Goal: Task Accomplishment & Management: Manage account settings

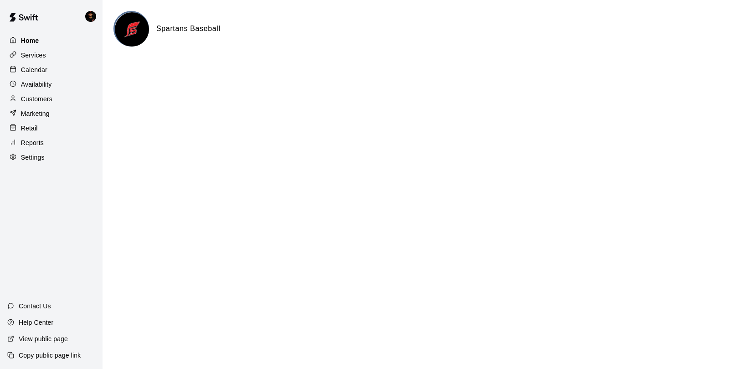
click at [38, 36] on p "Home" at bounding box center [30, 40] width 18 height 9
click at [38, 74] on div "Calendar" at bounding box center [51, 70] width 88 height 14
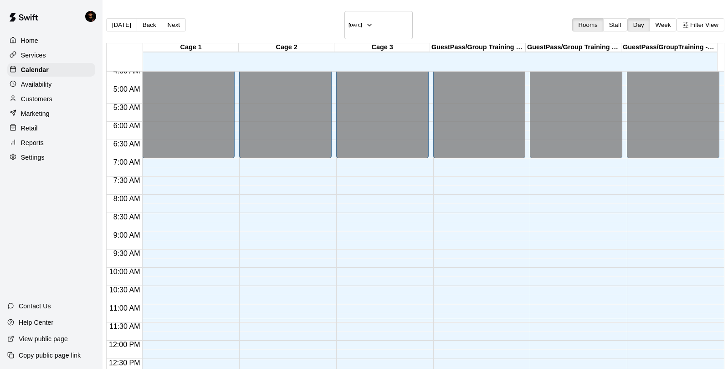
scroll to position [556, 0]
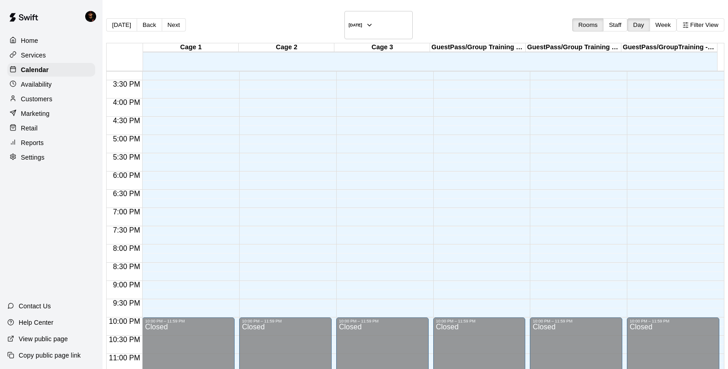
click at [10, 81] on circle at bounding box center [13, 84] width 6 height 6
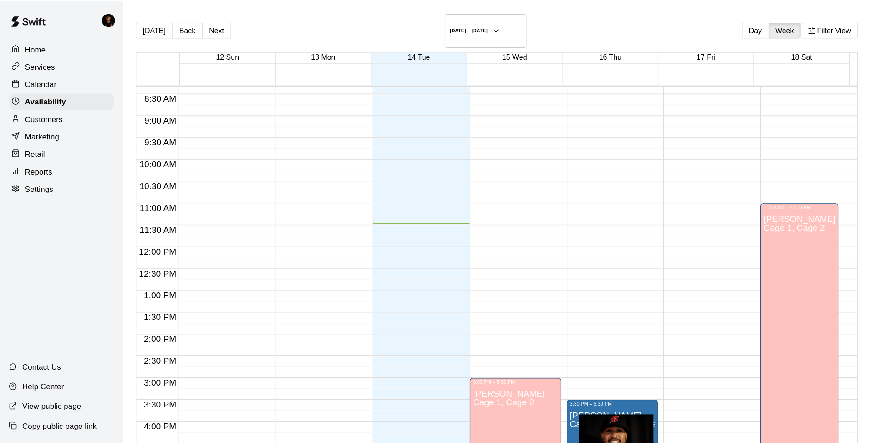
scroll to position [303, 0]
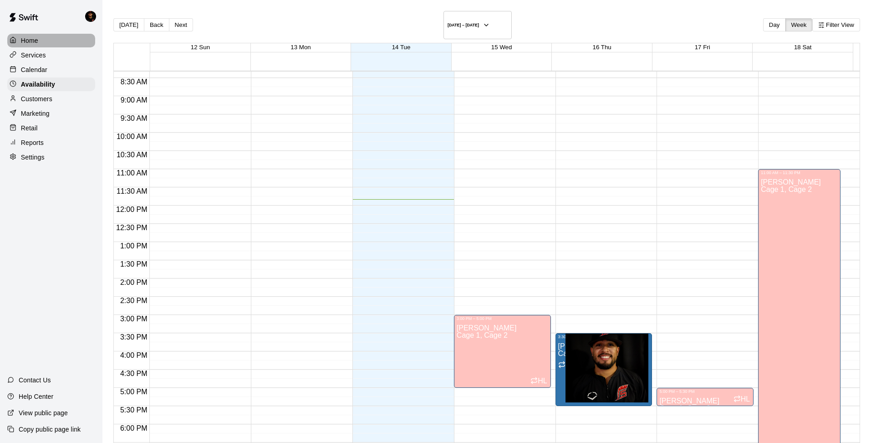
click at [29, 41] on p "Home" at bounding box center [29, 40] width 17 height 9
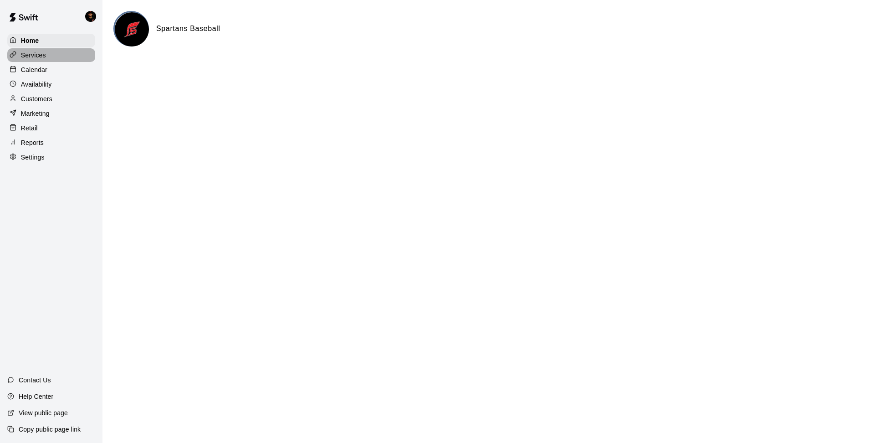
click at [47, 56] on div "Services" at bounding box center [51, 55] width 88 height 14
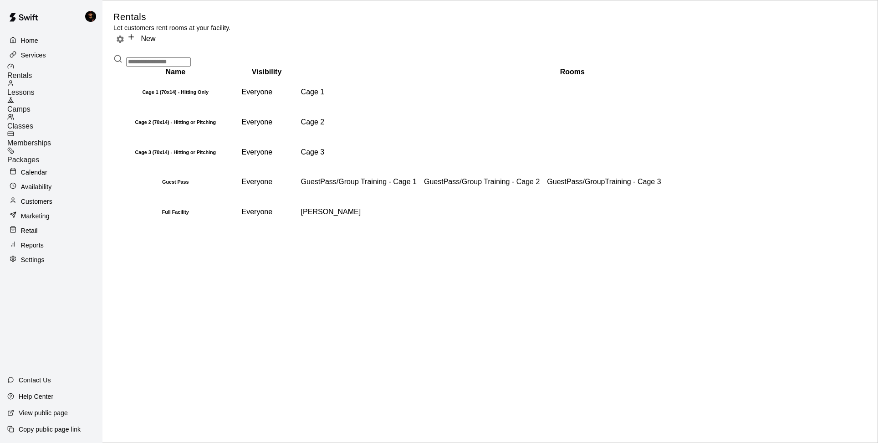
click at [41, 40] on div "Home" at bounding box center [51, 41] width 88 height 14
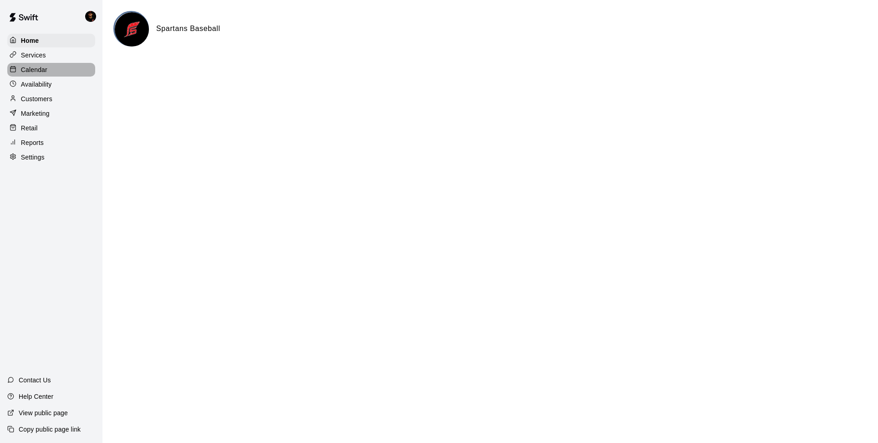
click at [42, 75] on div "Calendar" at bounding box center [51, 70] width 88 height 14
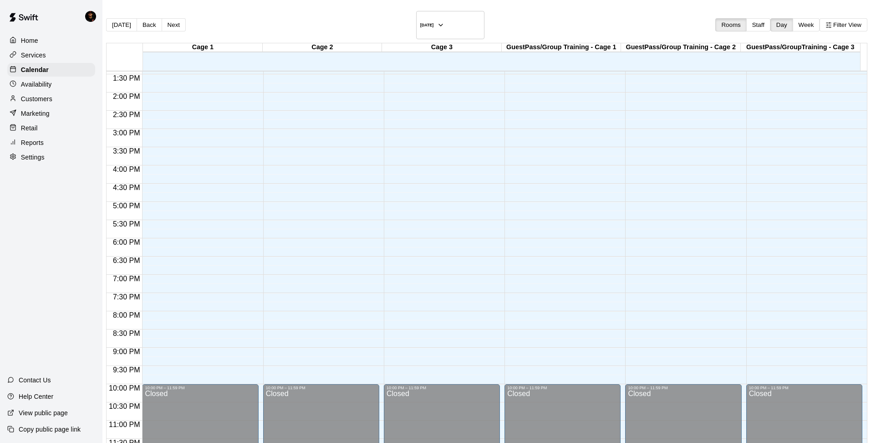
scroll to position [181, 0]
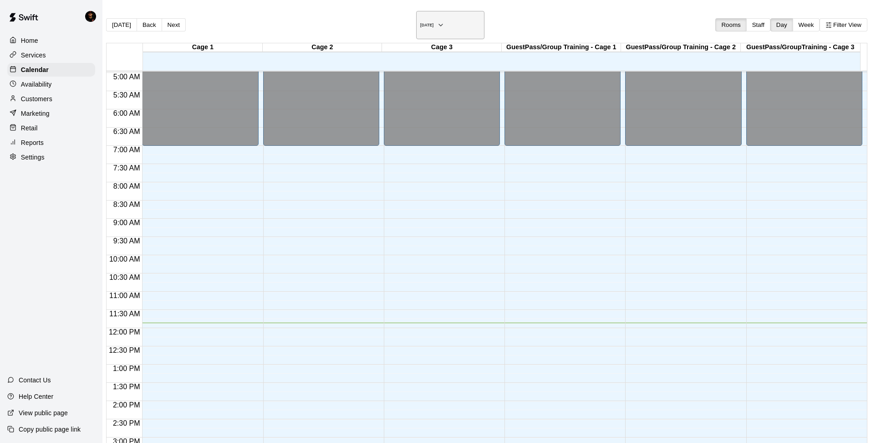
click at [427, 23] on h6 "[DATE]" at bounding box center [427, 25] width 14 height 5
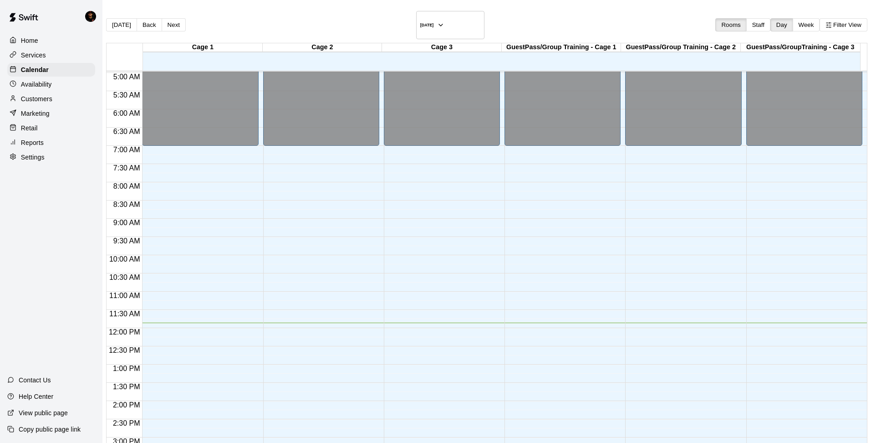
click at [734, 19] on button "Week" at bounding box center [806, 24] width 27 height 13
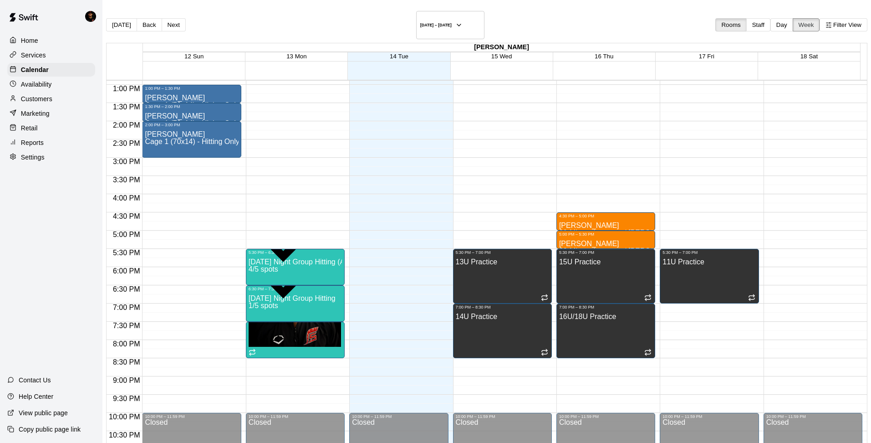
scroll to position [492, 0]
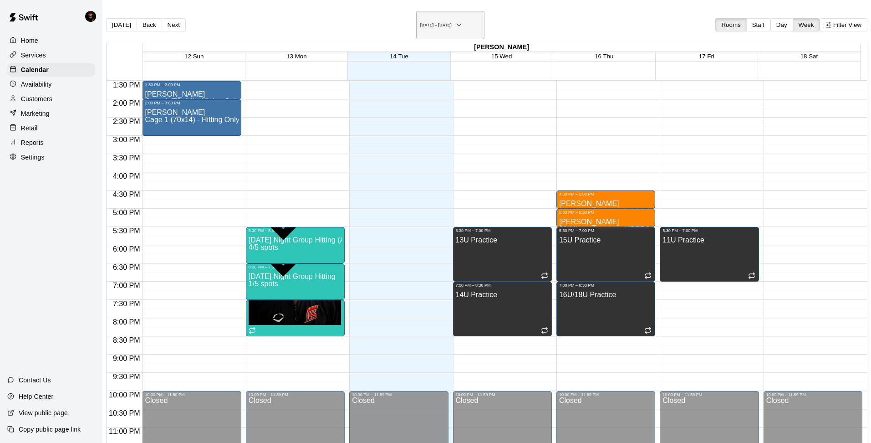
click at [428, 23] on h6 "[DATE] – [DATE]" at bounding box center [435, 25] width 31 height 5
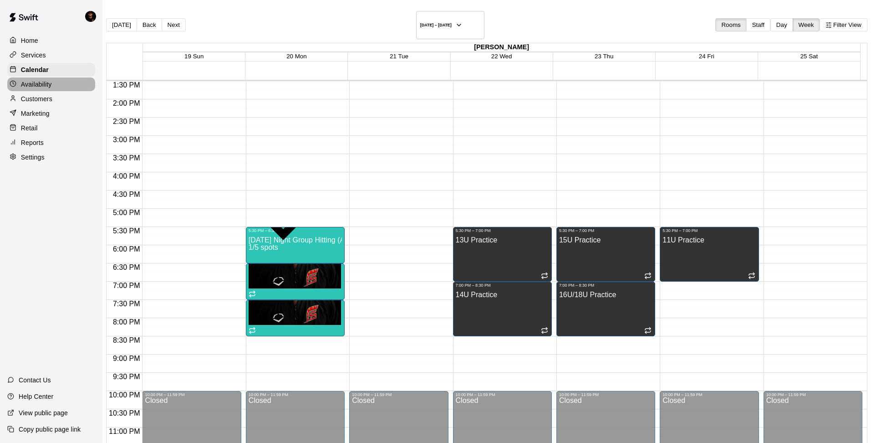
click at [17, 82] on div at bounding box center [15, 84] width 11 height 9
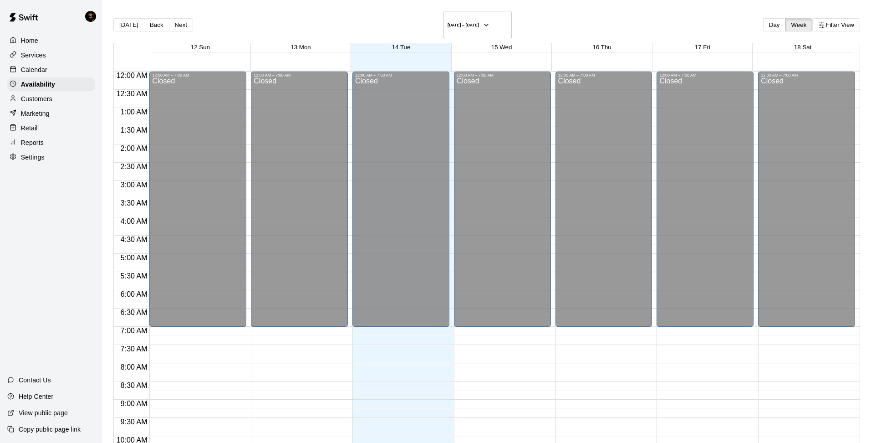
scroll to position [432, 0]
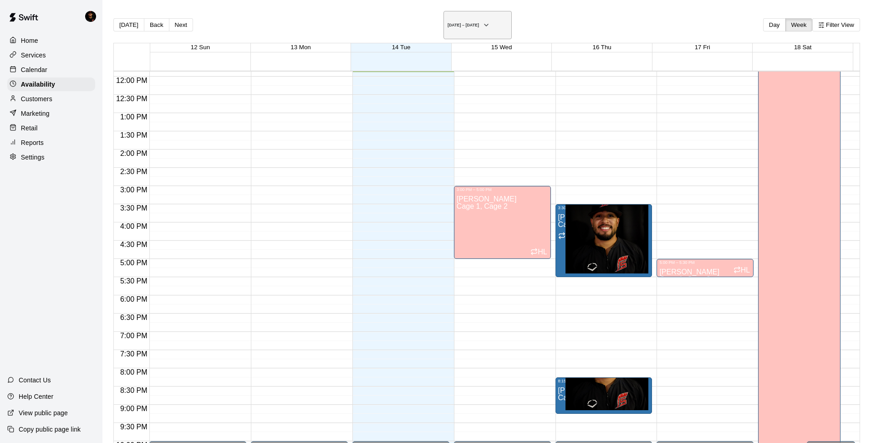
click at [464, 23] on h6 "[DATE] – [DATE]" at bounding box center [463, 25] width 31 height 5
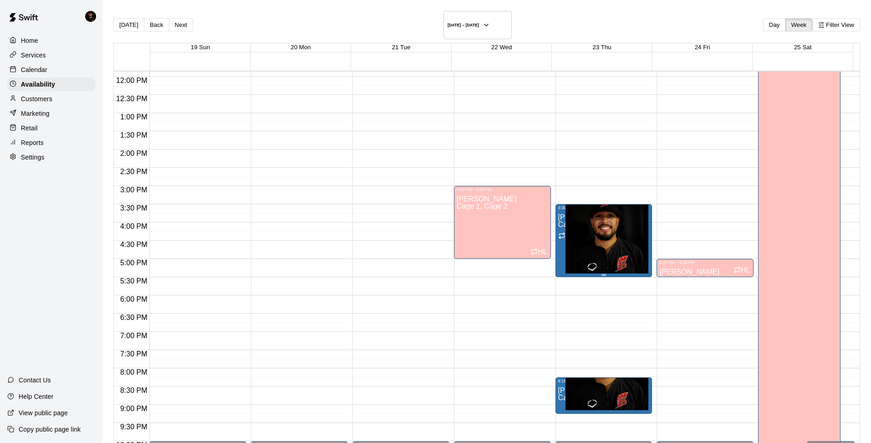
click at [592, 233] on div "[PERSON_NAME] Cage 1, Cage 2, Cage 3" at bounding box center [597, 431] width 79 height 443
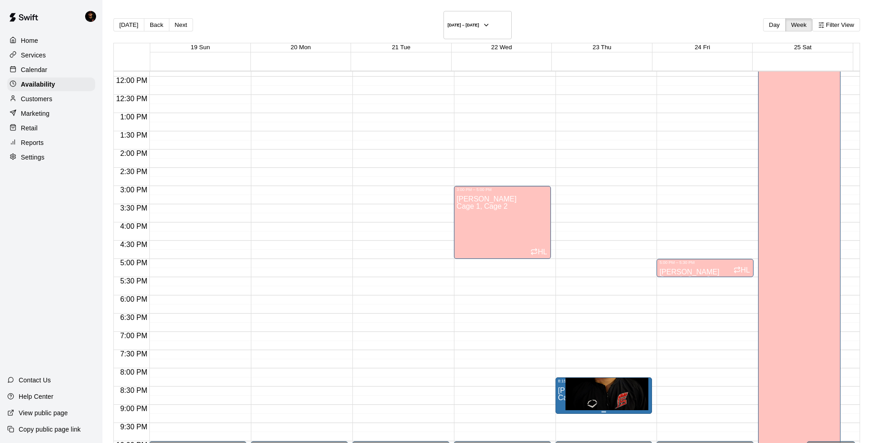
click at [593, 368] on p "[PERSON_NAME]" at bounding box center [597, 390] width 79 height 0
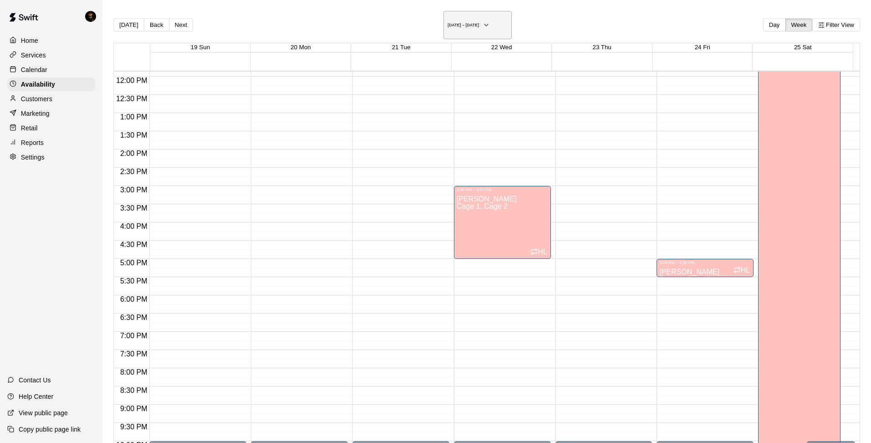
click at [479, 23] on h6 "[DATE] – [DATE]" at bounding box center [463, 25] width 31 height 5
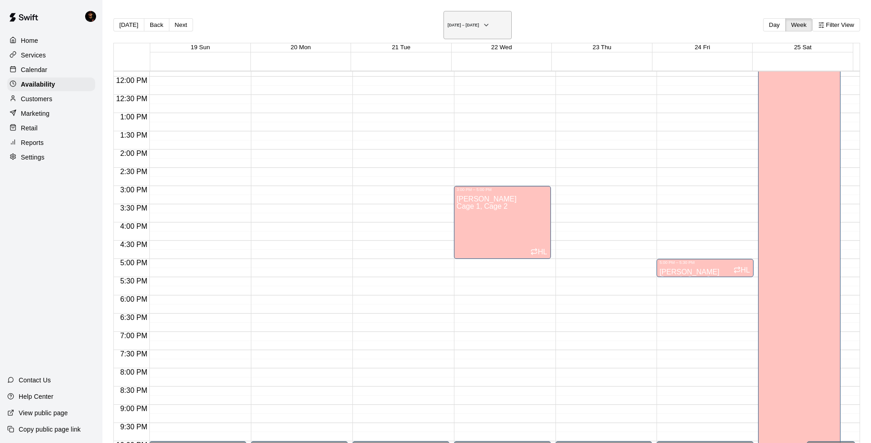
click at [497, 21] on button "[DATE] – [DATE]" at bounding box center [478, 25] width 68 height 28
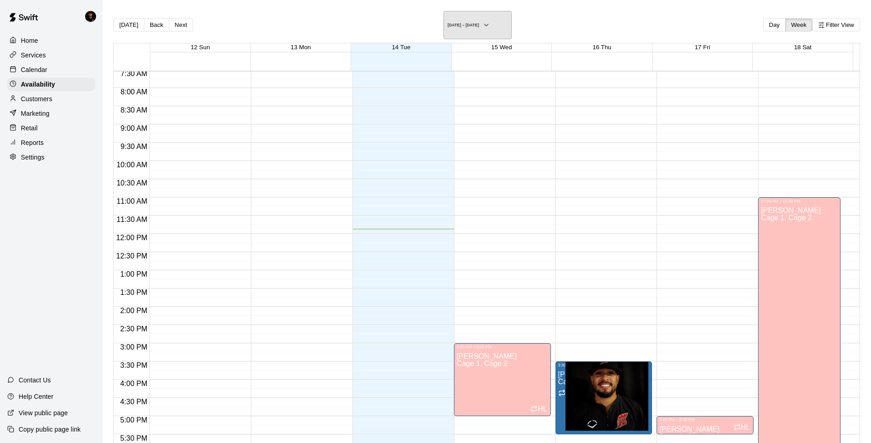
scroll to position [214, 0]
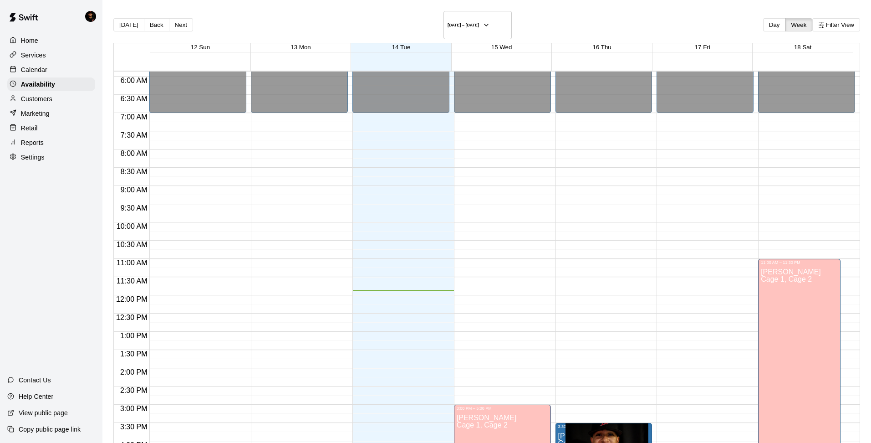
click at [30, 96] on p "Customers" at bounding box center [36, 98] width 31 height 9
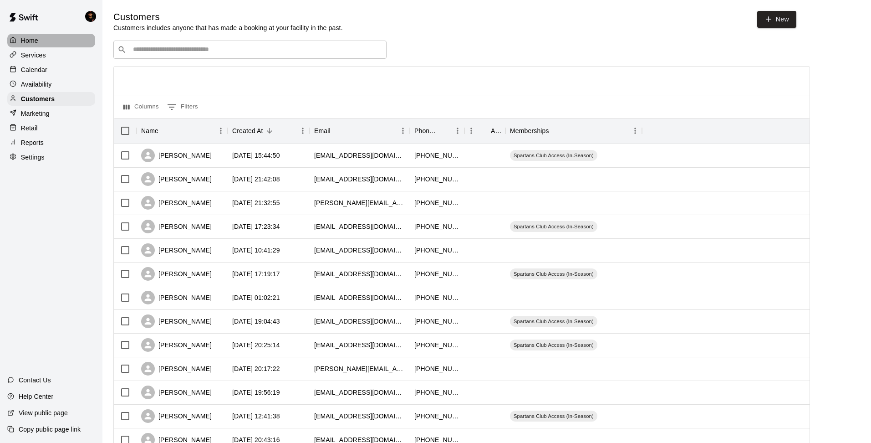
click at [35, 44] on p "Home" at bounding box center [29, 40] width 17 height 9
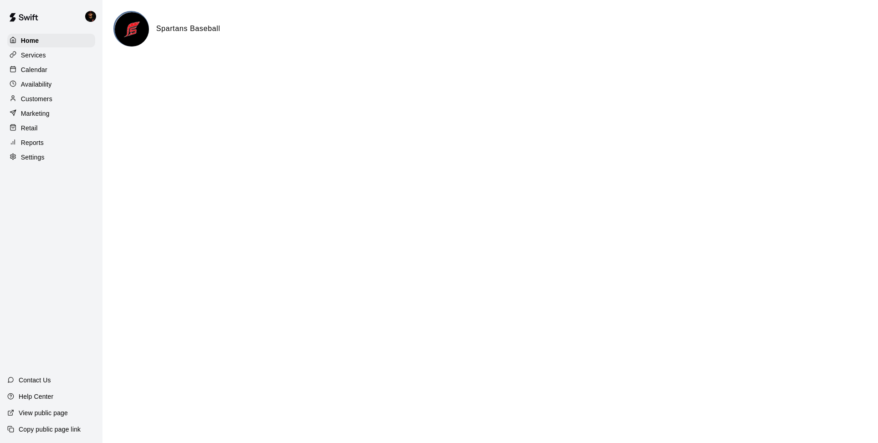
click at [38, 70] on p "Calendar" at bounding box center [34, 69] width 26 height 9
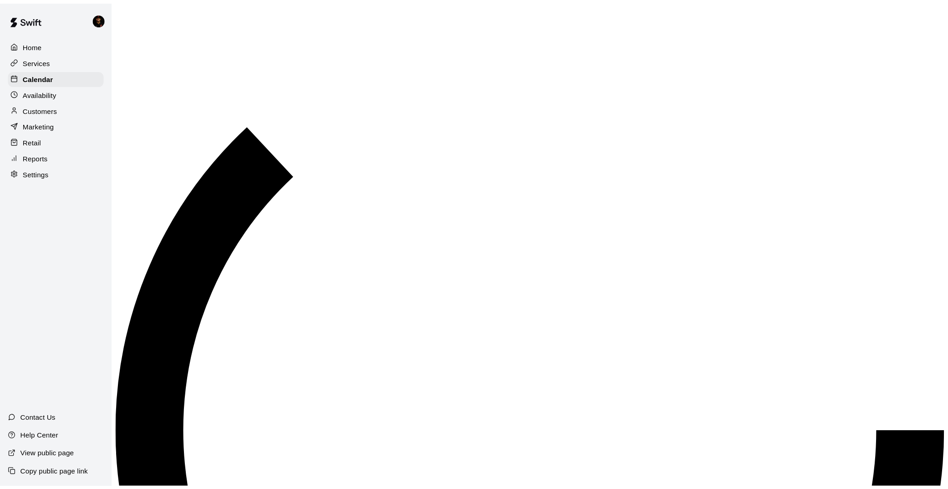
scroll to position [433, 0]
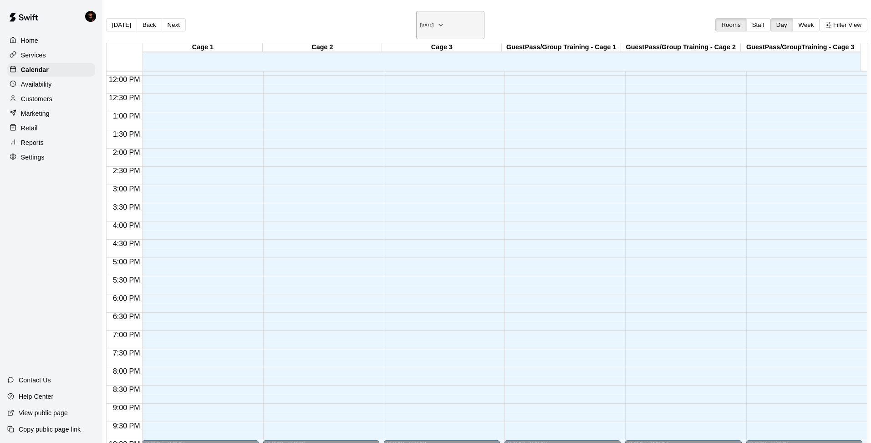
click at [420, 23] on h6 "[DATE]" at bounding box center [427, 25] width 14 height 5
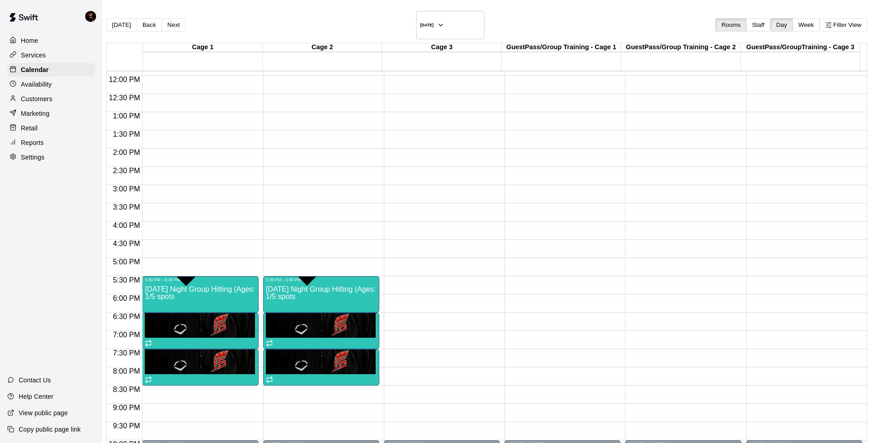
click at [53, 41] on div "Home" at bounding box center [51, 41] width 88 height 14
